Goal: Task Accomplishment & Management: Manage account settings

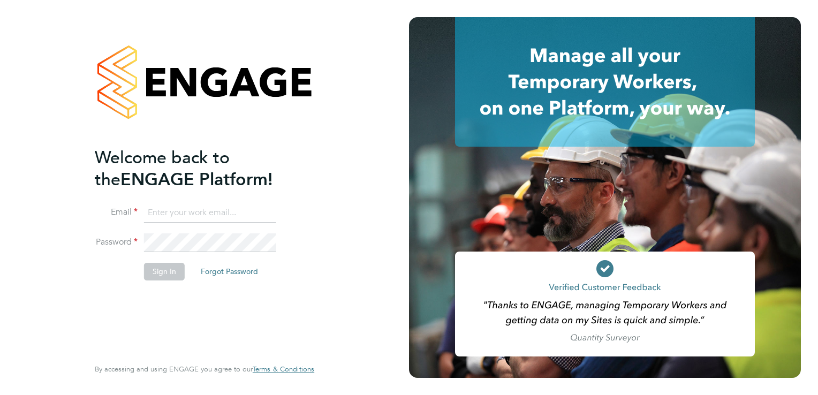
click at [197, 207] on input at bounding box center [210, 212] width 132 height 19
type input "brent.davies@hmsworks.co.uk"
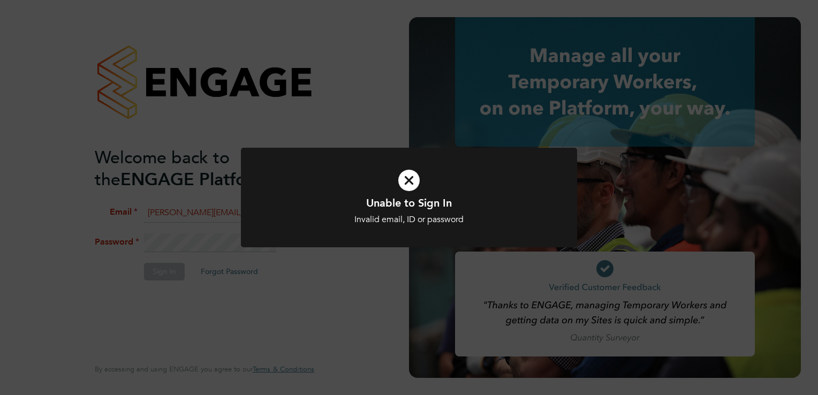
click at [406, 180] on icon at bounding box center [409, 180] width 278 height 42
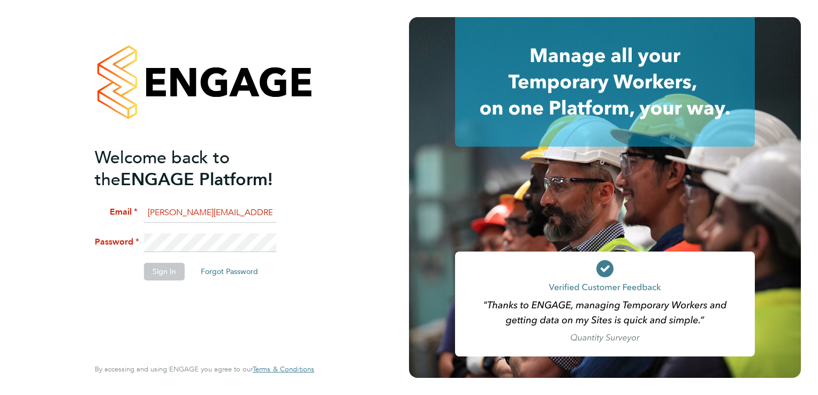
click at [208, 232] on li "Email brent.davies@hmsworks.co.uk" at bounding box center [199, 218] width 209 height 30
click at [84, 256] on div "Welcome back to the ENGAGE Platform! Email brent.davies@hmsworks.co.uk Password…" at bounding box center [204, 197] width 262 height 395
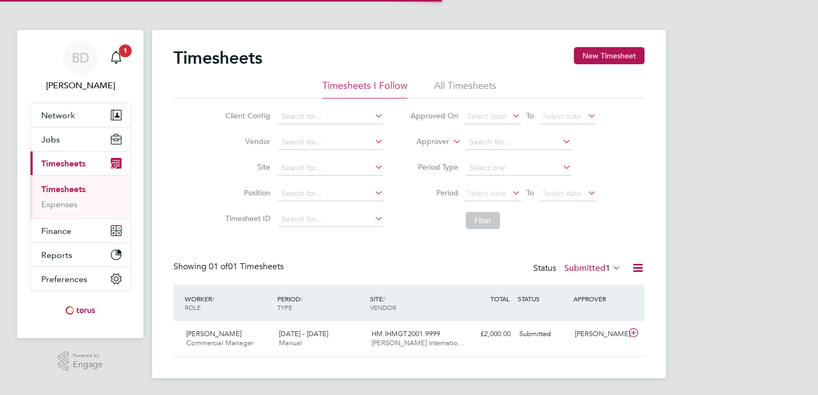
scroll to position [27, 93]
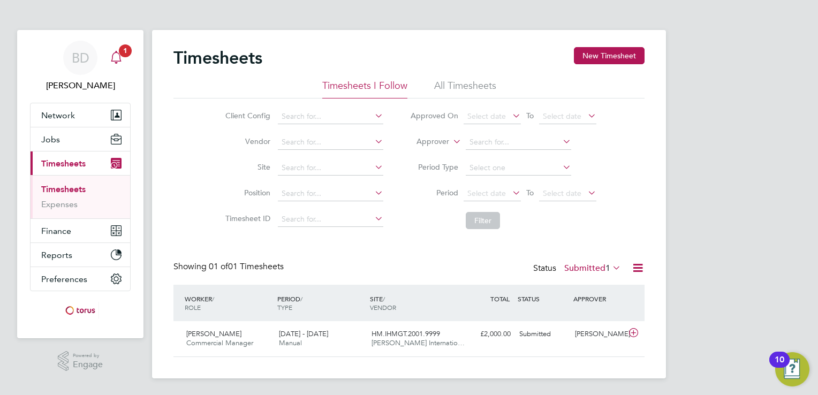
click at [121, 54] on span "1" at bounding box center [125, 50] width 13 height 13
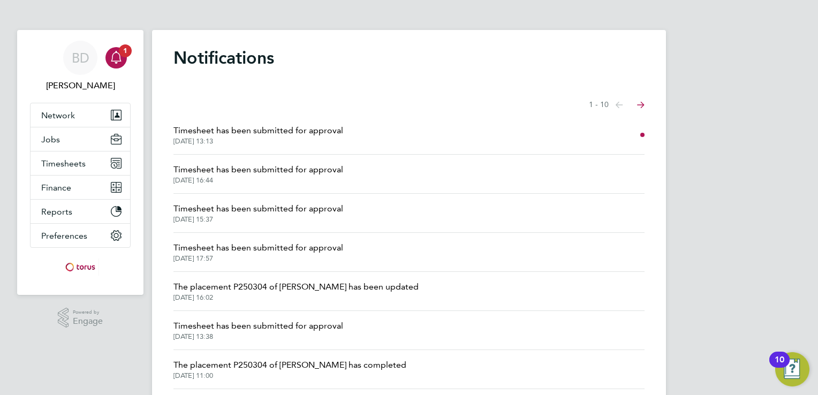
click at [326, 132] on span "Timesheet has been submitted for approval" at bounding box center [258, 130] width 170 height 13
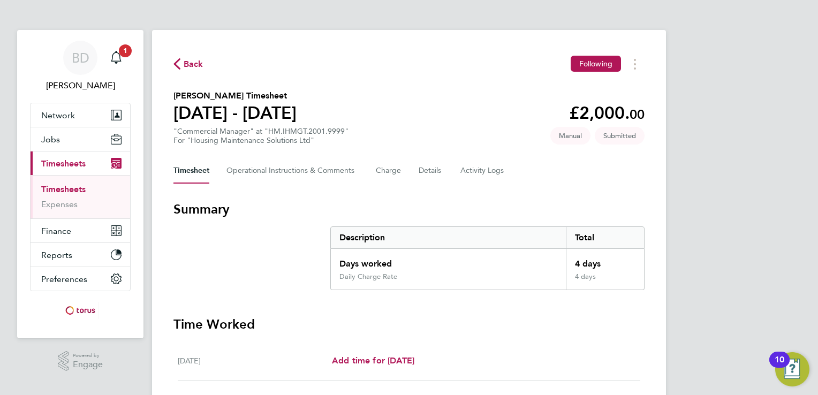
click at [817, 346] on html "BD [PERSON_NAME] Notifications 1 Applications: Network Sites Workers Jobs Posit…" at bounding box center [409, 380] width 818 height 760
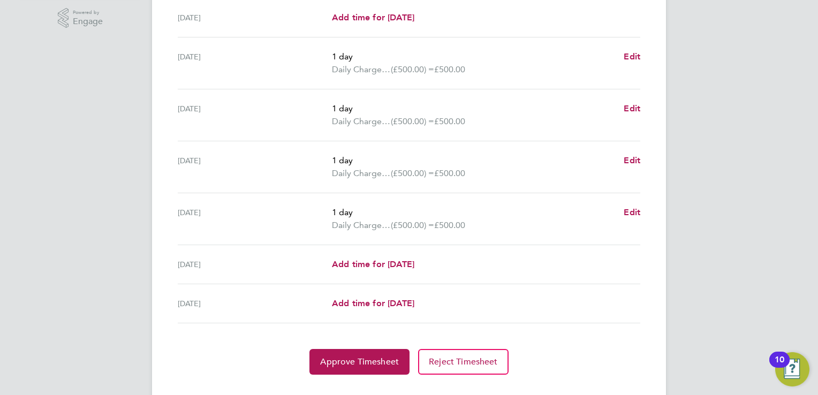
scroll to position [364, 0]
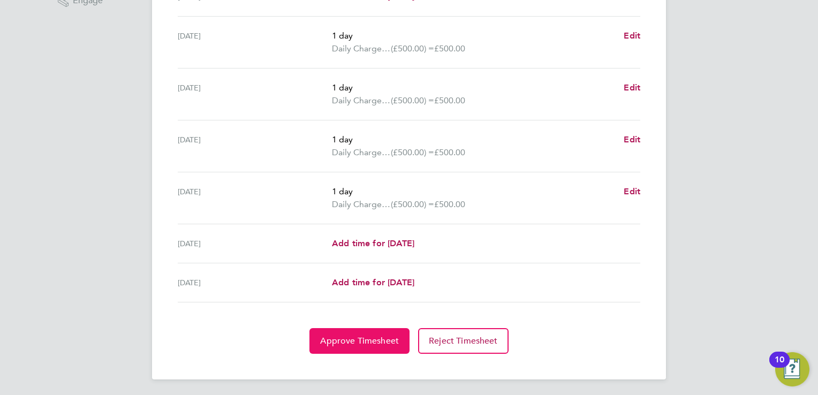
click at [347, 341] on span "Approve Timesheet" at bounding box center [359, 340] width 79 height 11
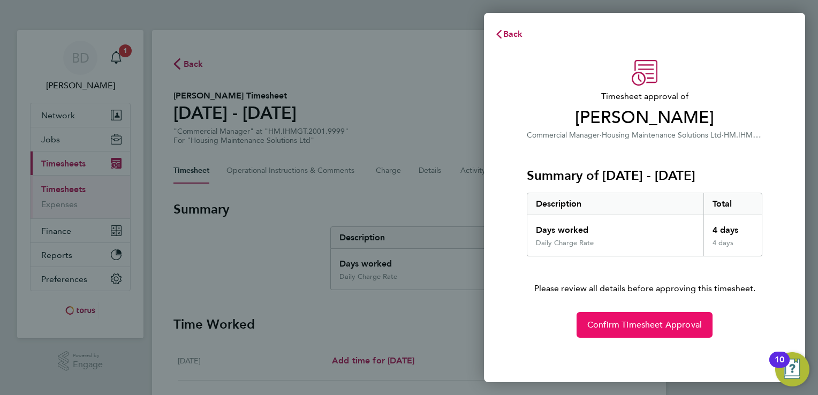
click at [625, 329] on span "Confirm Timesheet Approval" at bounding box center [644, 324] width 114 height 11
